Goal: Find specific page/section: Find specific page/section

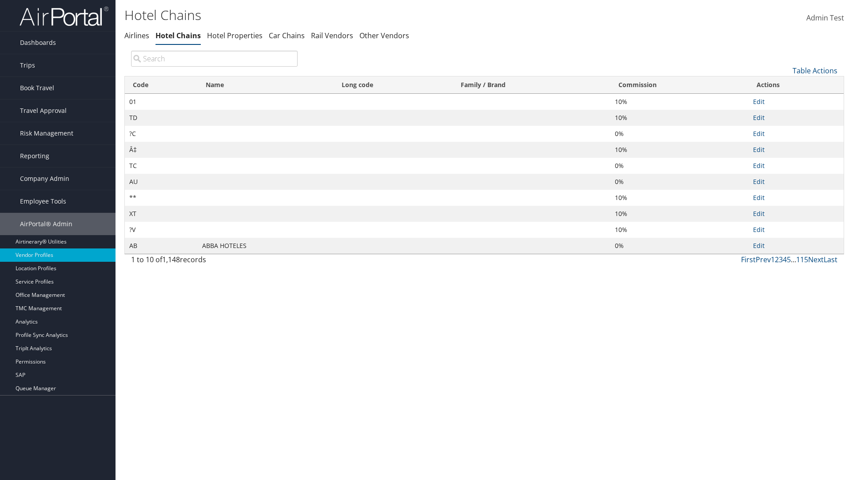
click at [679, 85] on th "Commission" at bounding box center [679, 84] width 138 height 17
click at [266, 85] on th "Name" at bounding box center [266, 84] width 136 height 17
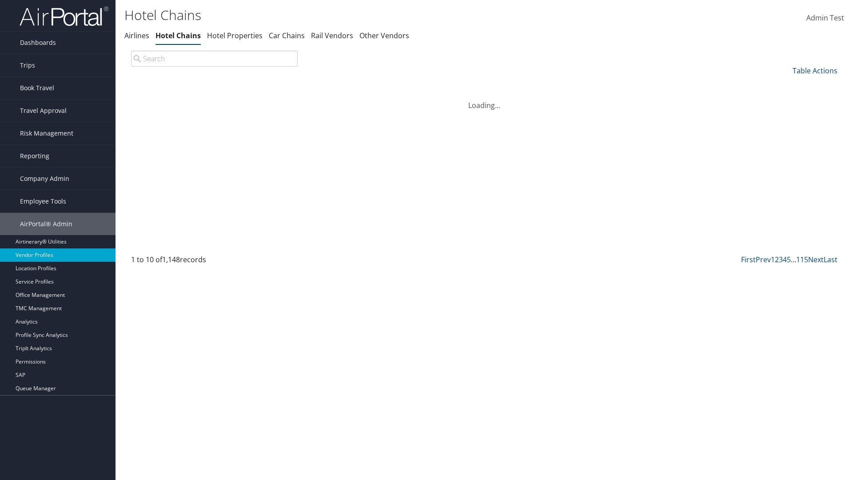
click at [266, 85] on th "Name" at bounding box center [266, 84] width 136 height 17
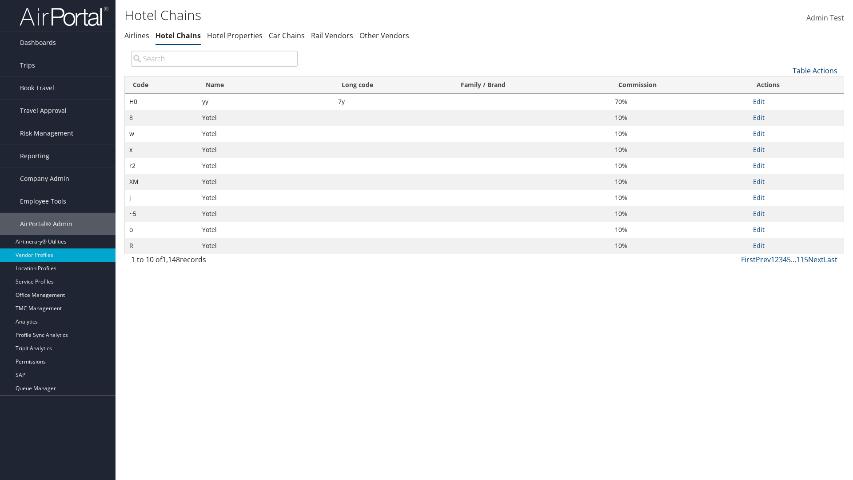
click at [815, 70] on link "Table Actions" at bounding box center [814, 71] width 45 height 10
click at [785, 129] on link "Page Length" at bounding box center [785, 129] width 117 height 15
click at [785, 100] on link "25" at bounding box center [785, 100] width 117 height 15
